Goal: Task Accomplishment & Management: Complete application form

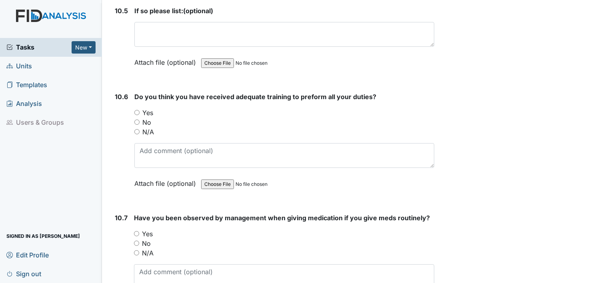
scroll to position [10570, 0]
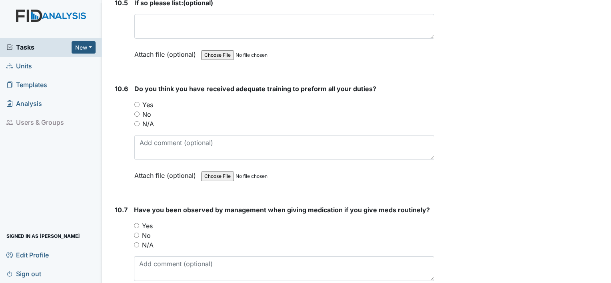
click at [137, 102] on input "Yes" at bounding box center [136, 104] width 5 height 5
radio input "true"
click at [137, 223] on input "Yes" at bounding box center [136, 225] width 5 height 5
radio input "true"
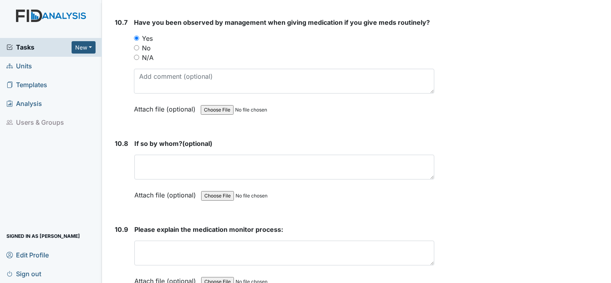
scroll to position [10769, 0]
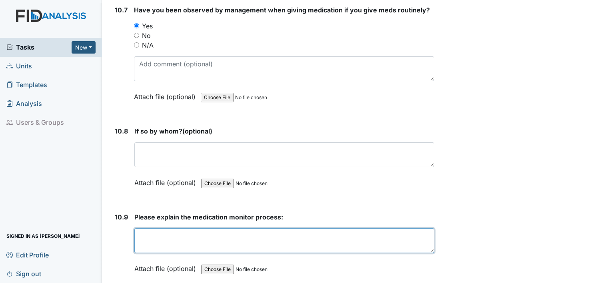
click at [152, 228] on textarea at bounding box center [284, 240] width 300 height 25
type textarea "n"
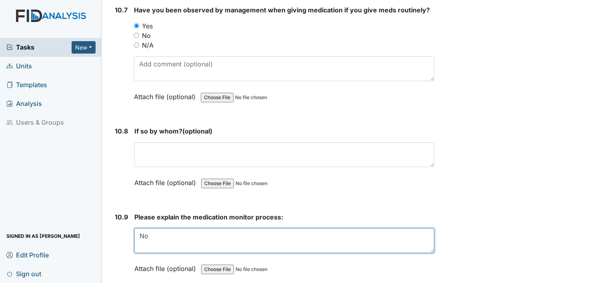
click at [160, 228] on textarea "No" at bounding box center [284, 240] width 300 height 25
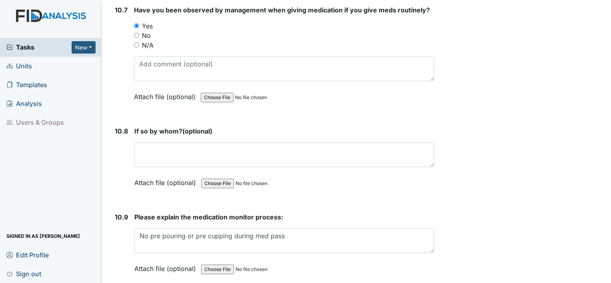
click at [141, 173] on label "Attach file (optional)" at bounding box center [166, 180] width 65 height 14
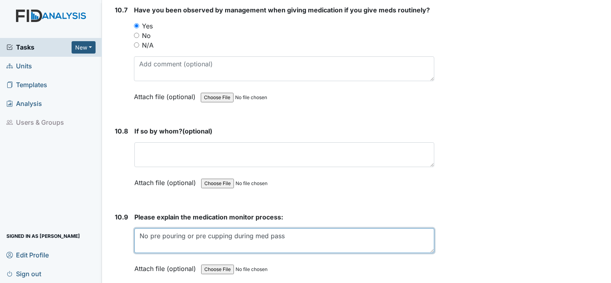
click at [287, 228] on textarea "No pre pouring or pre cupping during med pass" at bounding box center [284, 240] width 300 height 25
type textarea "No pre pouring or pre cupping during med pass making sure the door is close at …"
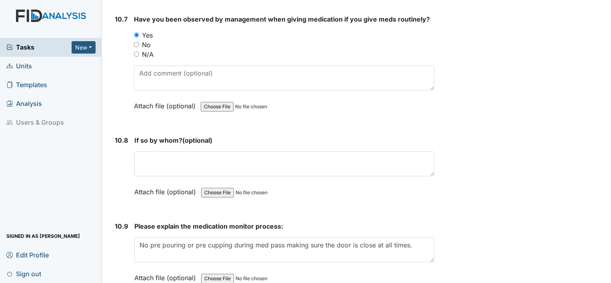
scroll to position [10779, 0]
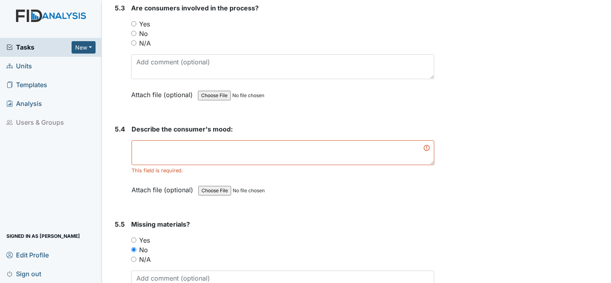
scroll to position [4505, 0]
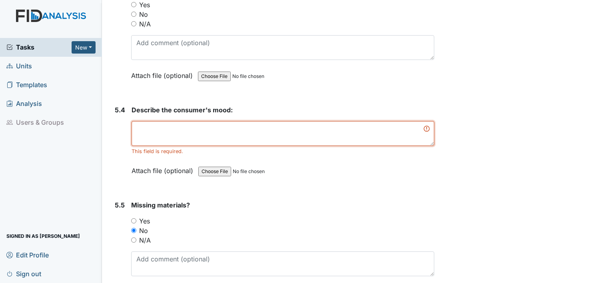
click at [144, 122] on textarea at bounding box center [282, 133] width 303 height 25
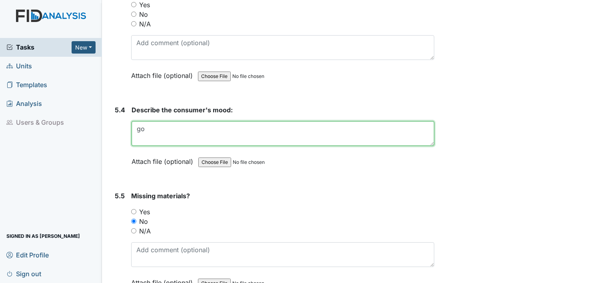
type textarea "g"
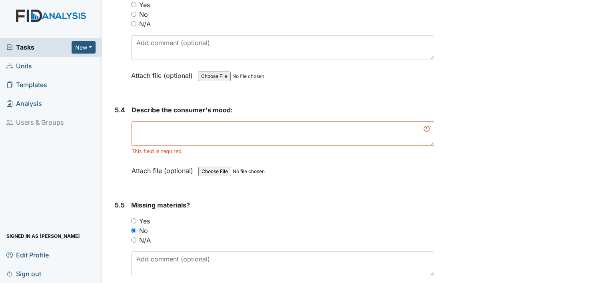
click at [88, 141] on div "Tasks New Form Inspection Document Bundle Units Templates Analysis Users & Grou…" at bounding box center [51, 160] width 102 height 245
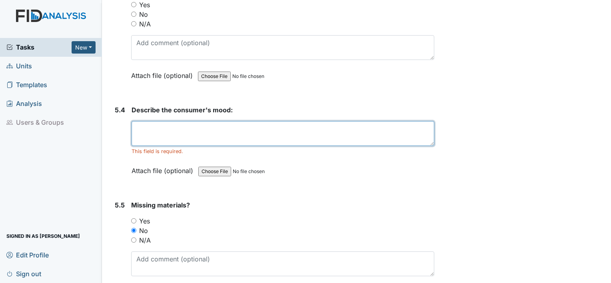
click at [181, 121] on textarea at bounding box center [282, 133] width 303 height 25
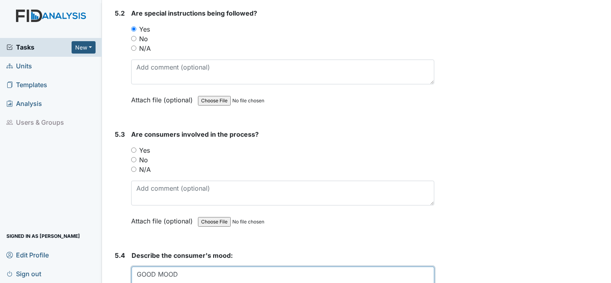
scroll to position [4345, 0]
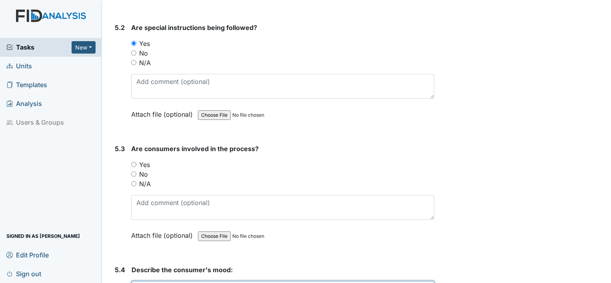
type textarea "GOOD MOOD"
click at [132, 160] on div "Yes" at bounding box center [282, 165] width 303 height 10
click at [133, 162] on input "Yes" at bounding box center [133, 164] width 5 height 5
radio input "true"
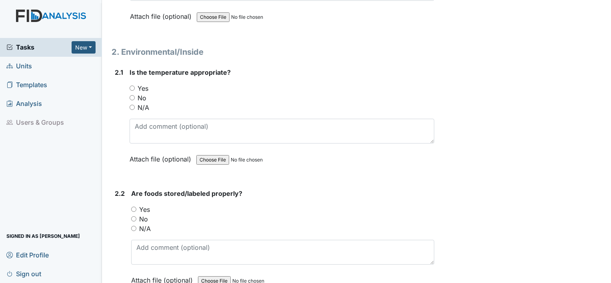
scroll to position [628, 0]
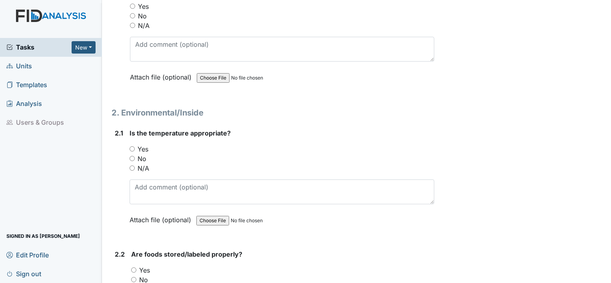
click at [134, 270] on input "Yes" at bounding box center [133, 269] width 5 height 5
radio input "true"
click at [133, 146] on input "Yes" at bounding box center [131, 148] width 5 height 5
radio input "true"
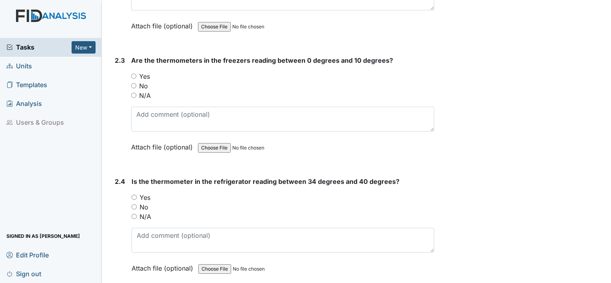
scroll to position [948, 0]
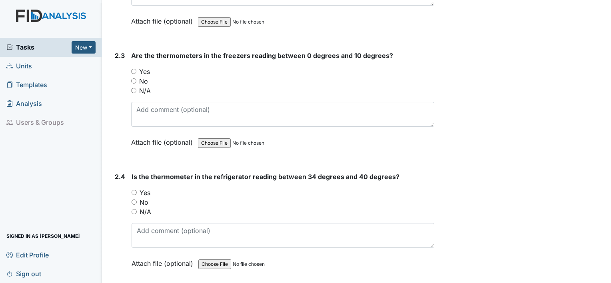
click at [134, 190] on input "Yes" at bounding box center [133, 192] width 5 height 5
radio input "true"
click at [132, 69] on input "Yes" at bounding box center [133, 71] width 5 height 5
radio input "true"
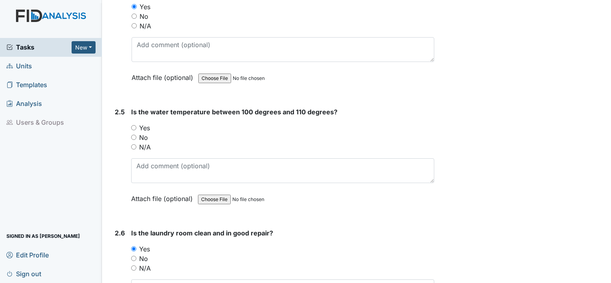
scroll to position [1148, 0]
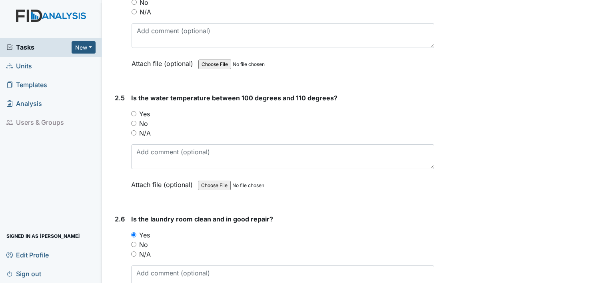
click at [131, 111] on input "Yes" at bounding box center [133, 113] width 5 height 5
radio input "true"
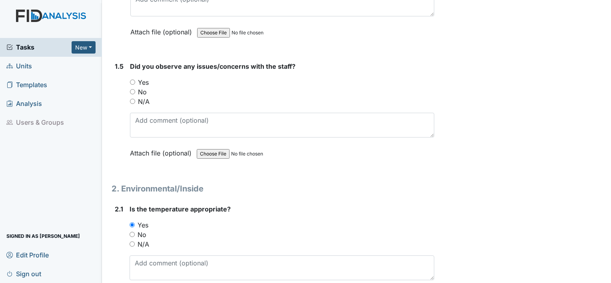
scroll to position [468, 0]
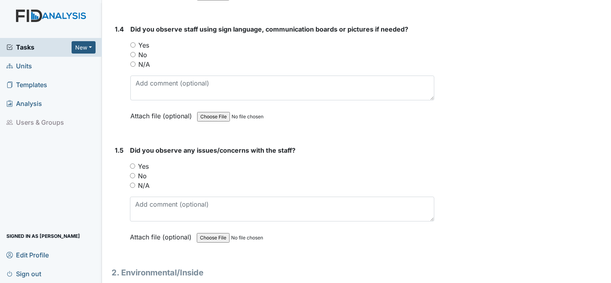
click at [131, 173] on input "No" at bounding box center [132, 175] width 5 height 5
radio input "true"
click at [133, 54] on input "No" at bounding box center [132, 54] width 5 height 5
radio input "true"
click at [132, 64] on input "N/A" at bounding box center [132, 64] width 5 height 5
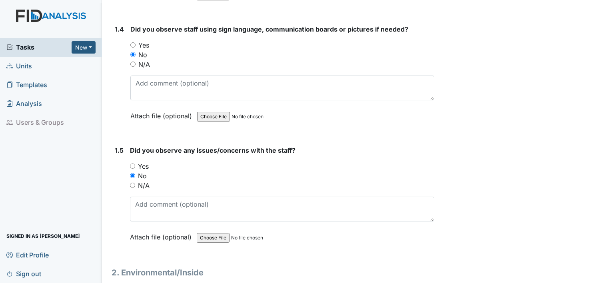
radio input "true"
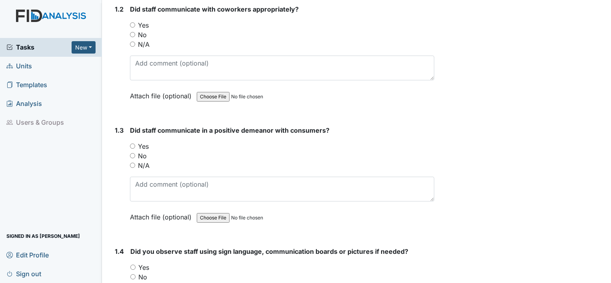
scroll to position [229, 0]
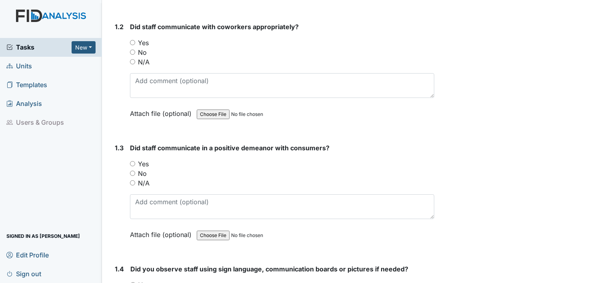
click at [134, 163] on input "Yes" at bounding box center [132, 163] width 5 height 5
radio input "true"
click at [133, 42] on input "Yes" at bounding box center [132, 42] width 5 height 5
radio input "true"
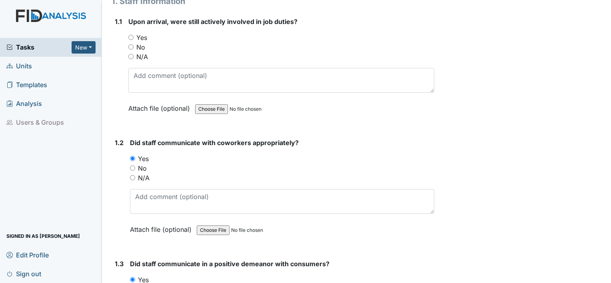
scroll to position [109, 0]
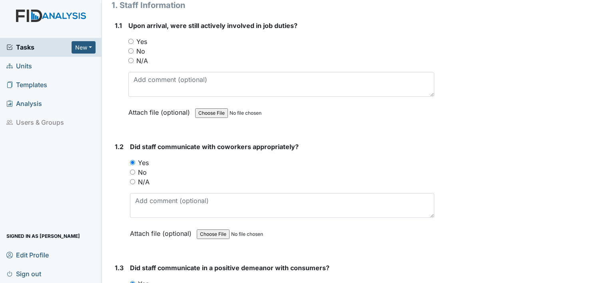
click at [135, 38] on div "Yes" at bounding box center [281, 42] width 306 height 10
click at [131, 40] on input "Yes" at bounding box center [130, 41] width 5 height 5
radio input "true"
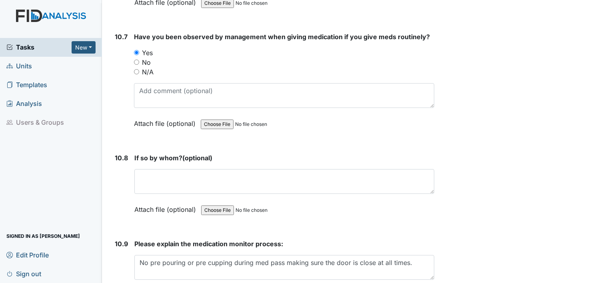
scroll to position [10779, 0]
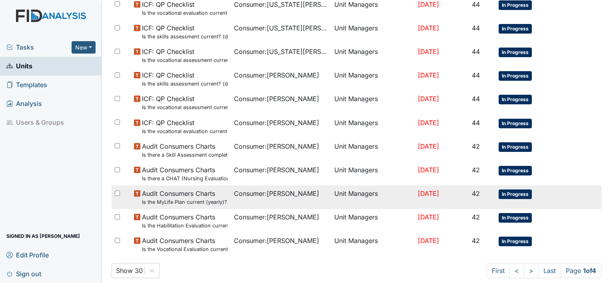
scroll to position [599, 0]
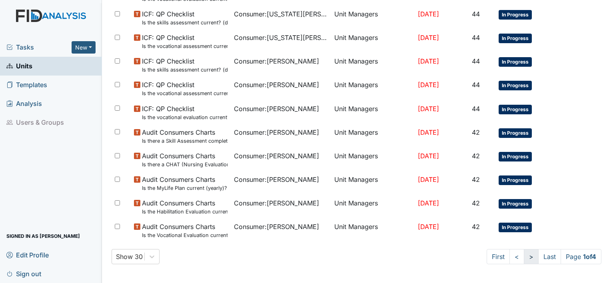
click at [524, 257] on link ">" at bounding box center [531, 256] width 15 height 15
click at [522, 257] on link ">" at bounding box center [529, 256] width 15 height 15
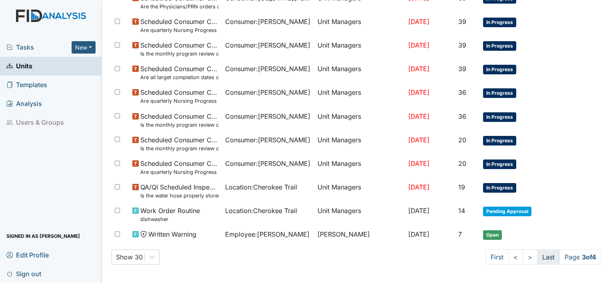
click at [537, 257] on link "Last" at bounding box center [548, 256] width 23 height 15
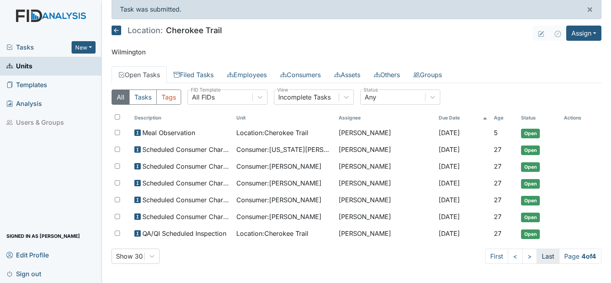
scroll to position [4, 0]
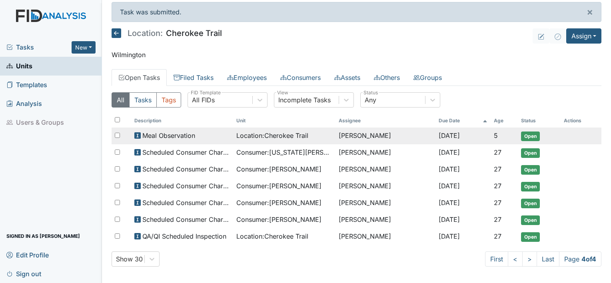
click at [181, 134] on span "Meal Observation" at bounding box center [168, 136] width 53 height 10
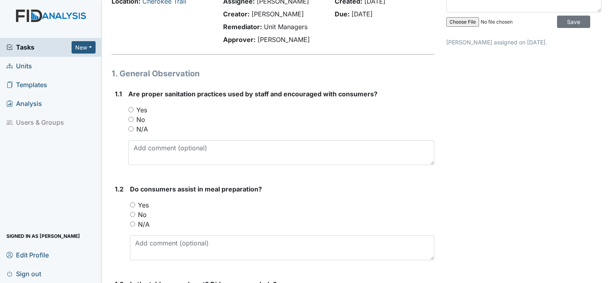
scroll to position [80, 0]
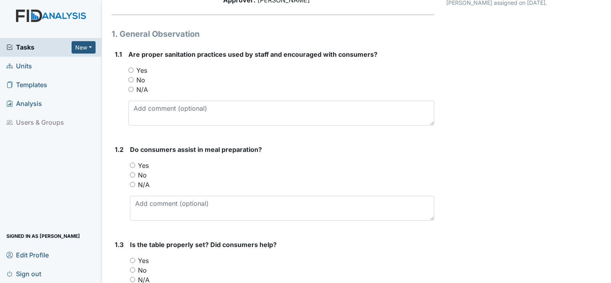
click at [134, 72] on div "Yes" at bounding box center [281, 71] width 306 height 10
click at [131, 70] on input "Yes" at bounding box center [130, 70] width 5 height 5
radio input "true"
click at [135, 173] on div "No" at bounding box center [282, 175] width 304 height 10
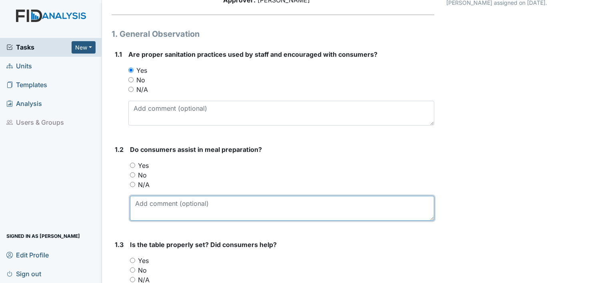
click at [145, 201] on textarea at bounding box center [282, 208] width 304 height 25
type textarea "NO THEY WERE AND REFUSED TO ASSIST"
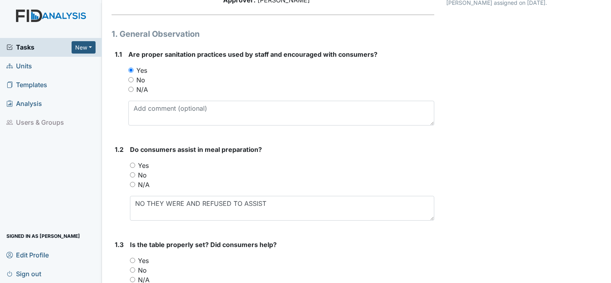
click at [133, 175] on input "No" at bounding box center [132, 174] width 5 height 5
radio input "true"
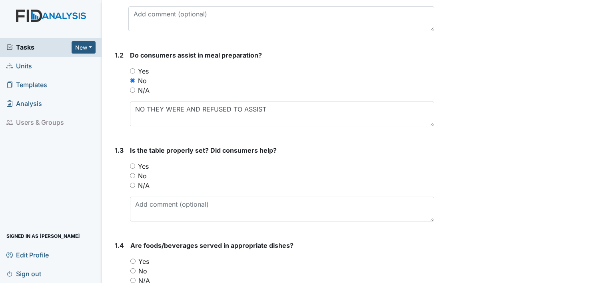
scroll to position [200, 0]
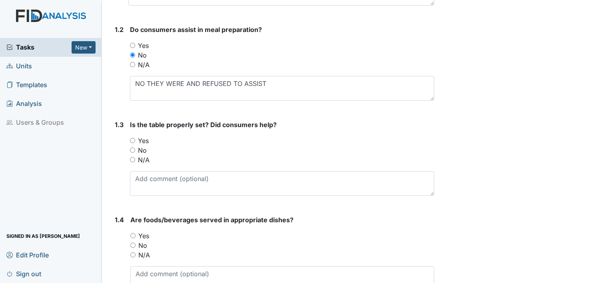
click at [133, 150] on input "No" at bounding box center [132, 149] width 5 height 5
radio input "true"
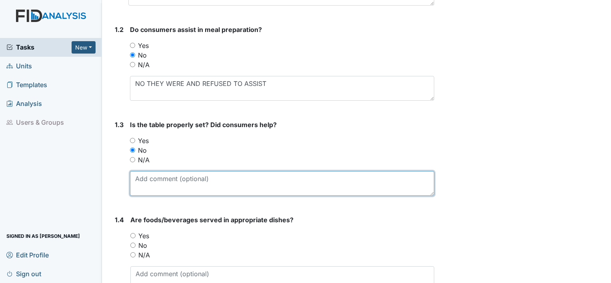
click at [193, 177] on textarea at bounding box center [282, 183] width 304 height 25
type textarea "NO THEY WERE ASKED"
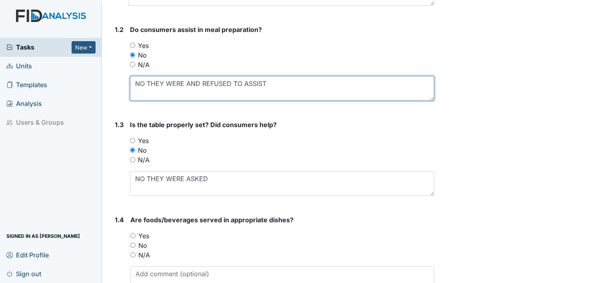
click at [183, 82] on textarea "NO THEY WERE AND REFUSED TO ASSIST" at bounding box center [282, 88] width 304 height 25
type textarea "NO THEY WERE ASKED AND REFUSED TO ASSIST"
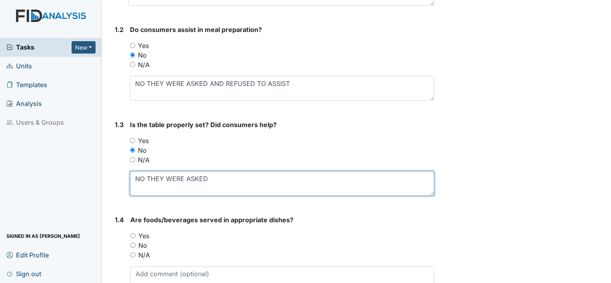
click at [209, 175] on textarea "NO THEY WERE ASKED" at bounding box center [282, 183] width 304 height 25
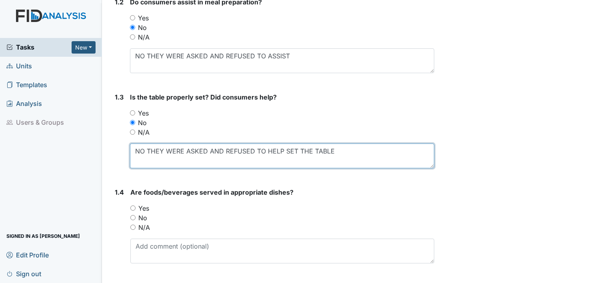
scroll to position [240, 0]
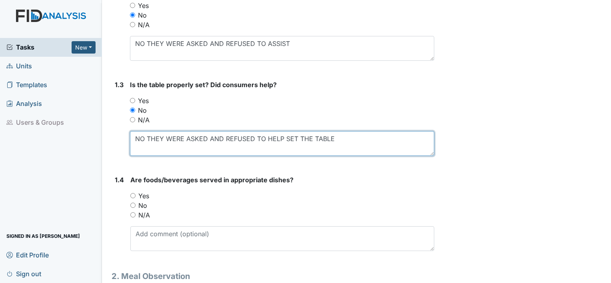
type textarea "NO THEY WERE ASKED AND REFUSED TO HELP SET THE TABLE"
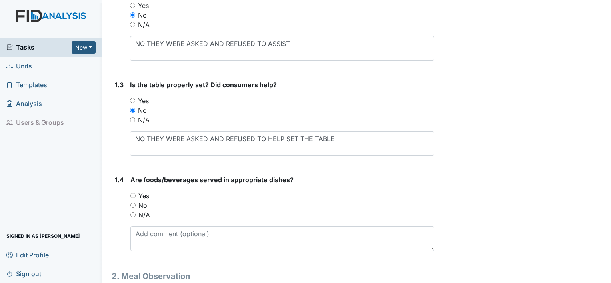
click at [131, 198] on div "Yes" at bounding box center [282, 196] width 304 height 10
click at [134, 197] on input "Yes" at bounding box center [132, 195] width 5 height 5
radio input "true"
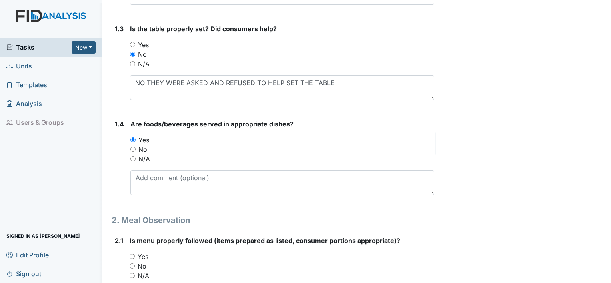
scroll to position [360, 0]
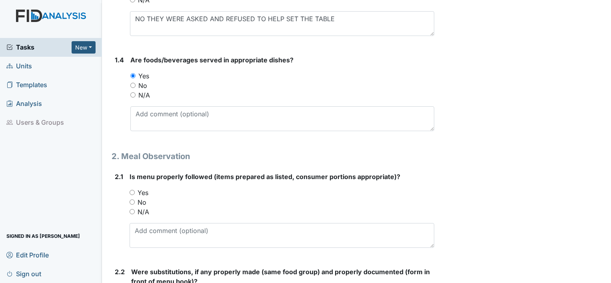
click at [132, 191] on input "Yes" at bounding box center [131, 192] width 5 height 5
radio input "true"
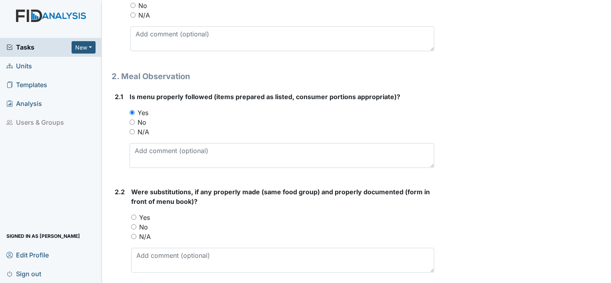
scroll to position [480, 0]
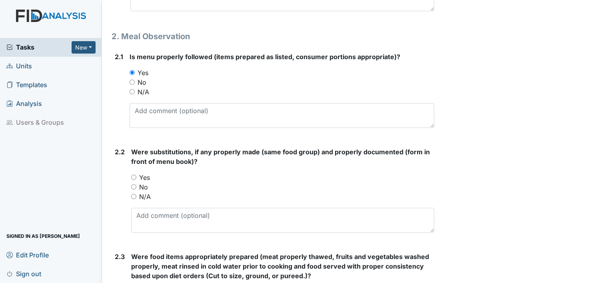
click at [135, 176] on input "Yes" at bounding box center [133, 177] width 5 height 5
radio input "true"
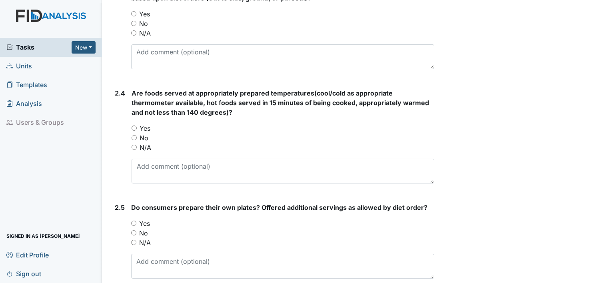
scroll to position [759, 0]
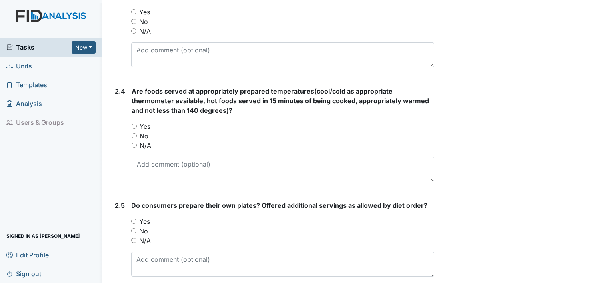
click at [134, 219] on input "Yes" at bounding box center [133, 221] width 5 height 5
radio input "true"
click at [131, 124] on input "Yes" at bounding box center [133, 125] width 5 height 5
radio input "true"
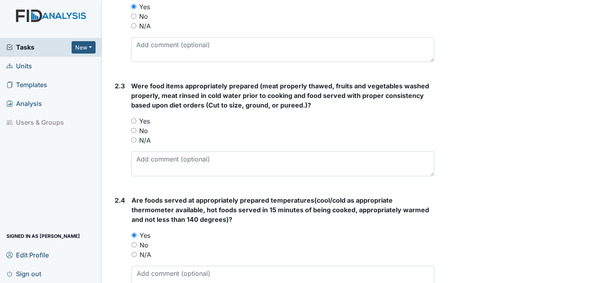
scroll to position [639, 0]
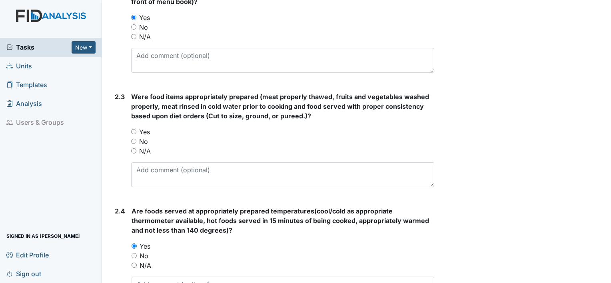
click at [134, 132] on input "Yes" at bounding box center [133, 131] width 5 height 5
radio input "true"
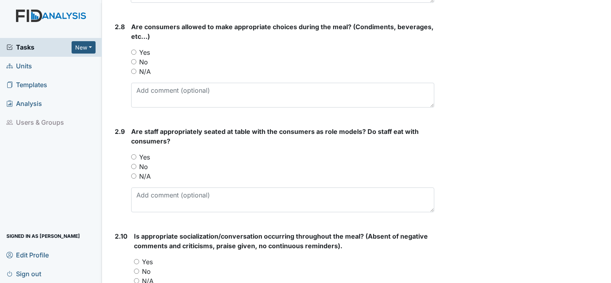
scroll to position [1239, 0]
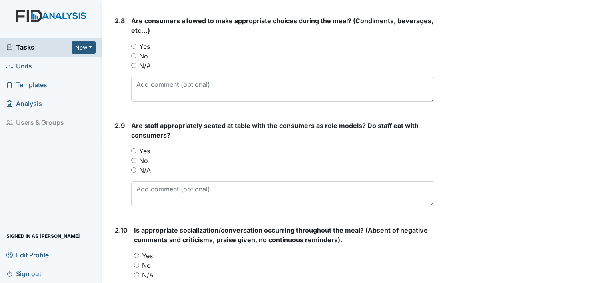
click at [133, 146] on div "Yes" at bounding box center [282, 151] width 303 height 10
click at [131, 146] on div "2.9 Are staff appropriately seated at table with the consumers as role models? …" at bounding box center [272, 167] width 323 height 92
click at [135, 150] on input "Yes" at bounding box center [133, 150] width 5 height 5
radio input "true"
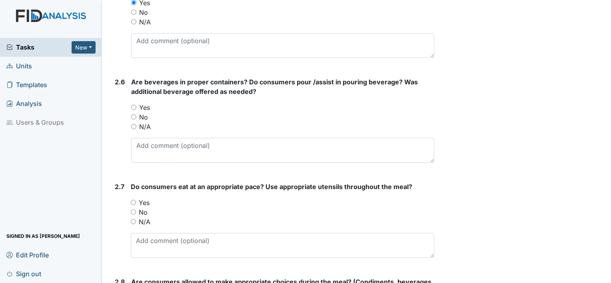
scroll to position [959, 0]
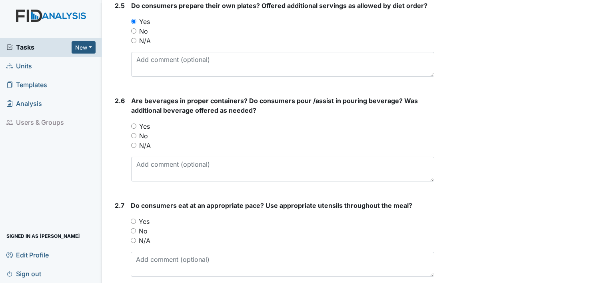
click at [133, 123] on input "Yes" at bounding box center [133, 125] width 5 height 5
radio input "true"
click at [133, 219] on input "Yes" at bounding box center [133, 221] width 5 height 5
radio input "true"
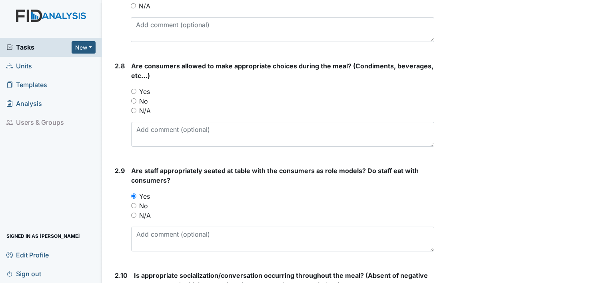
scroll to position [1199, 0]
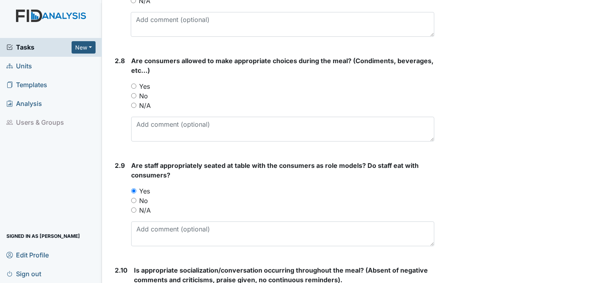
click at [134, 84] on input "Yes" at bounding box center [133, 86] width 5 height 5
radio input "true"
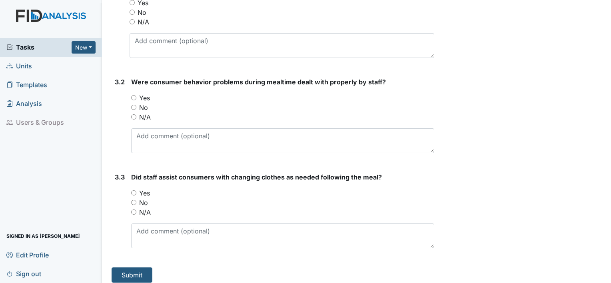
scroll to position [2400, 0]
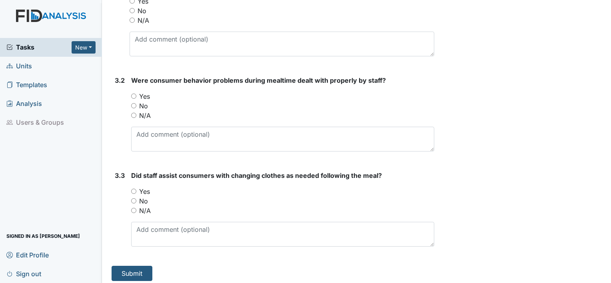
click at [133, 189] on input "Yes" at bounding box center [133, 191] width 5 height 5
radio input "true"
click at [135, 94] on input "Yes" at bounding box center [133, 96] width 5 height 5
radio input "true"
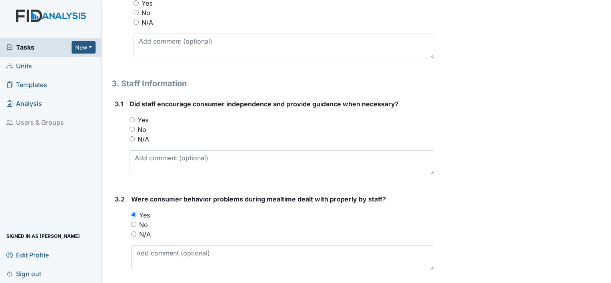
scroll to position [2240, 0]
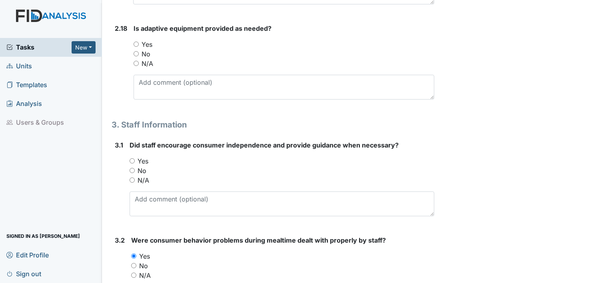
click at [133, 158] on input "Yes" at bounding box center [131, 160] width 5 height 5
radio input "true"
click at [134, 42] on input "Yes" at bounding box center [135, 44] width 5 height 5
radio input "true"
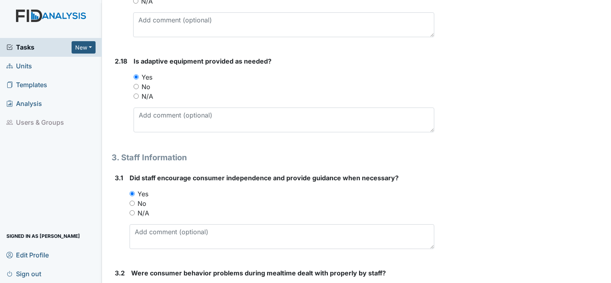
scroll to position [2120, 0]
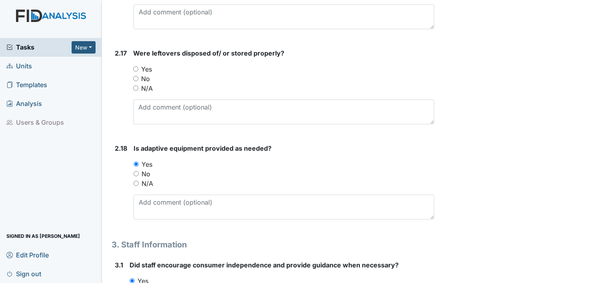
click at [136, 66] on input "Yes" at bounding box center [135, 68] width 5 height 5
radio input "true"
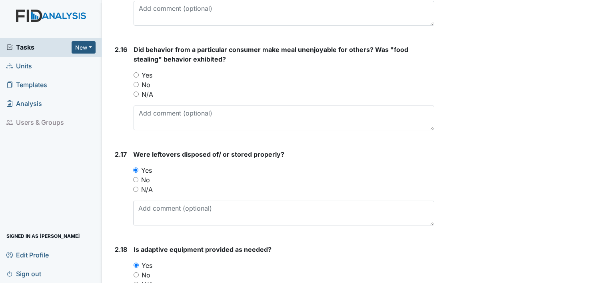
scroll to position [2000, 0]
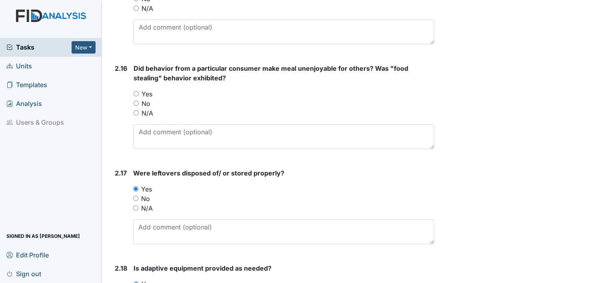
click at [136, 94] on div "Yes" at bounding box center [283, 94] width 301 height 10
click at [136, 91] on input "Yes" at bounding box center [135, 93] width 5 height 5
radio input "true"
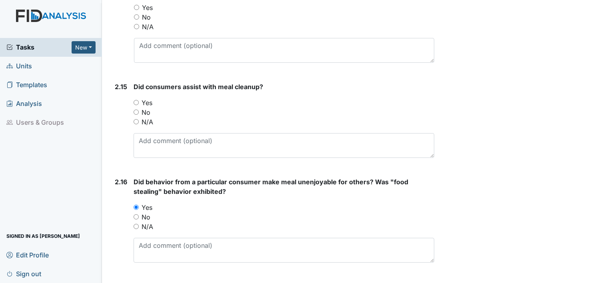
scroll to position [1880, 0]
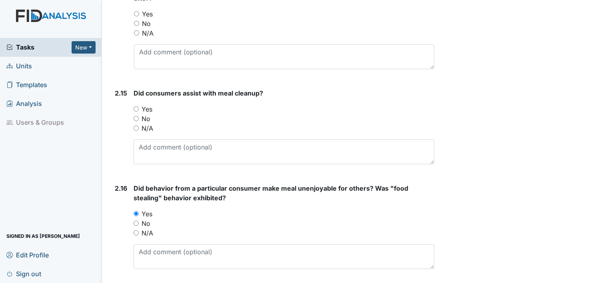
click at [137, 109] on div "Yes" at bounding box center [283, 109] width 301 height 10
click at [136, 106] on input "Yes" at bounding box center [135, 108] width 5 height 5
radio input "true"
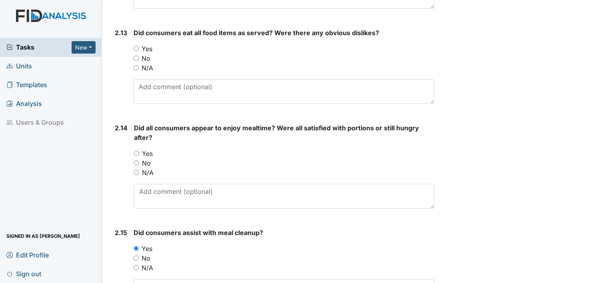
scroll to position [1720, 0]
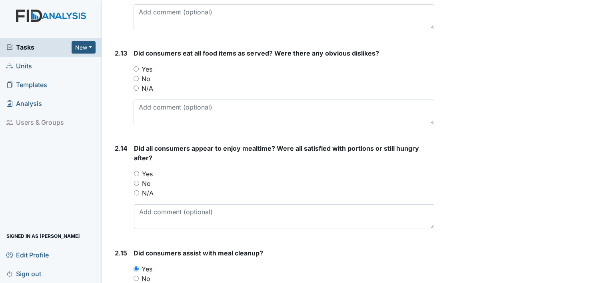
click at [136, 66] on input "Yes" at bounding box center [135, 68] width 5 height 5
radio input "true"
click at [137, 171] on input "Yes" at bounding box center [136, 173] width 5 height 5
radio input "true"
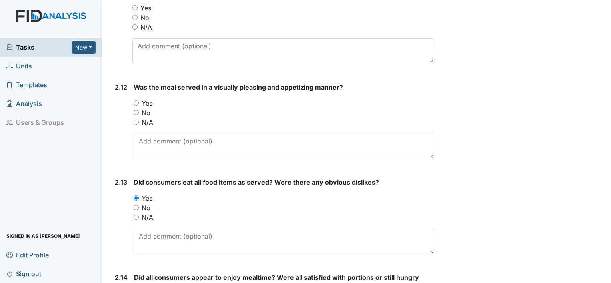
scroll to position [1561, 0]
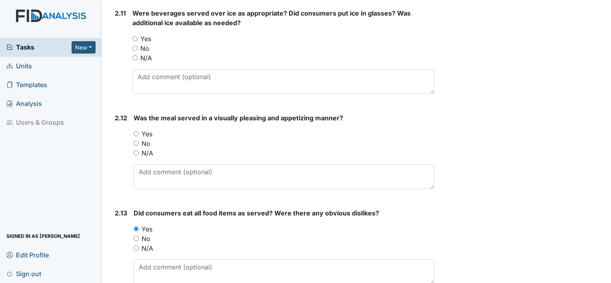
click at [137, 131] on input "Yes" at bounding box center [135, 133] width 5 height 5
radio input "true"
click at [133, 36] on input "Yes" at bounding box center [134, 38] width 5 height 5
radio input "true"
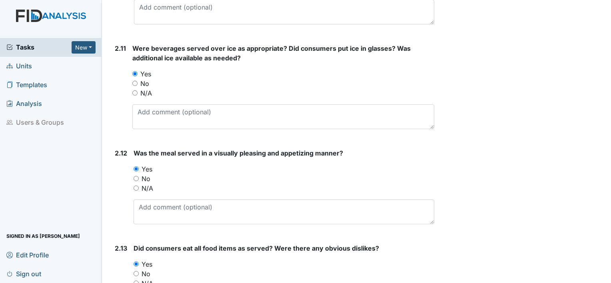
scroll to position [1441, 0]
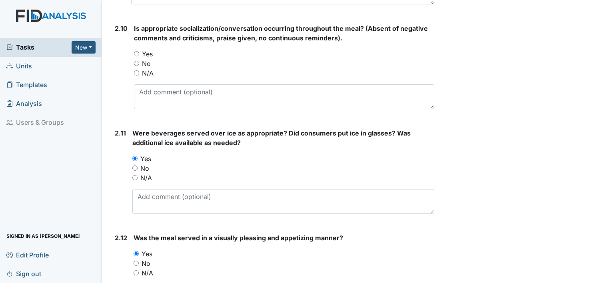
click at [138, 51] on input "Yes" at bounding box center [136, 53] width 5 height 5
radio input "true"
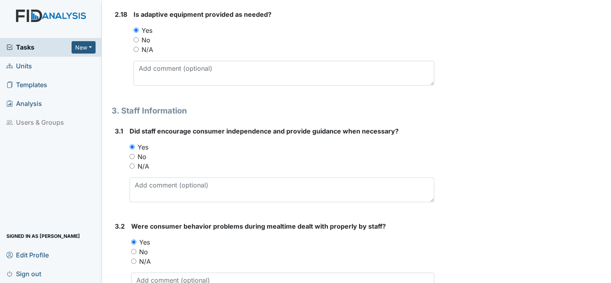
scroll to position [2400, 0]
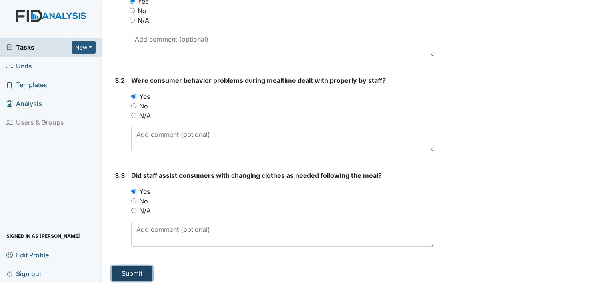
click at [140, 266] on button "Submit" at bounding box center [131, 273] width 41 height 15
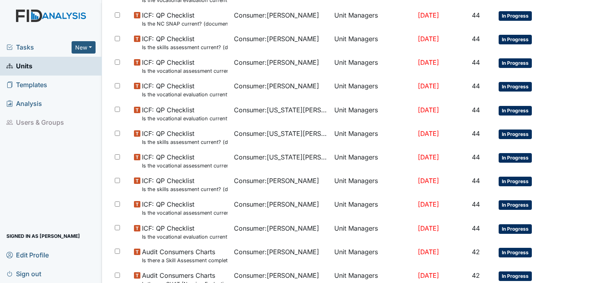
scroll to position [479, 0]
